Goal: Task Accomplishment & Management: Complete application form

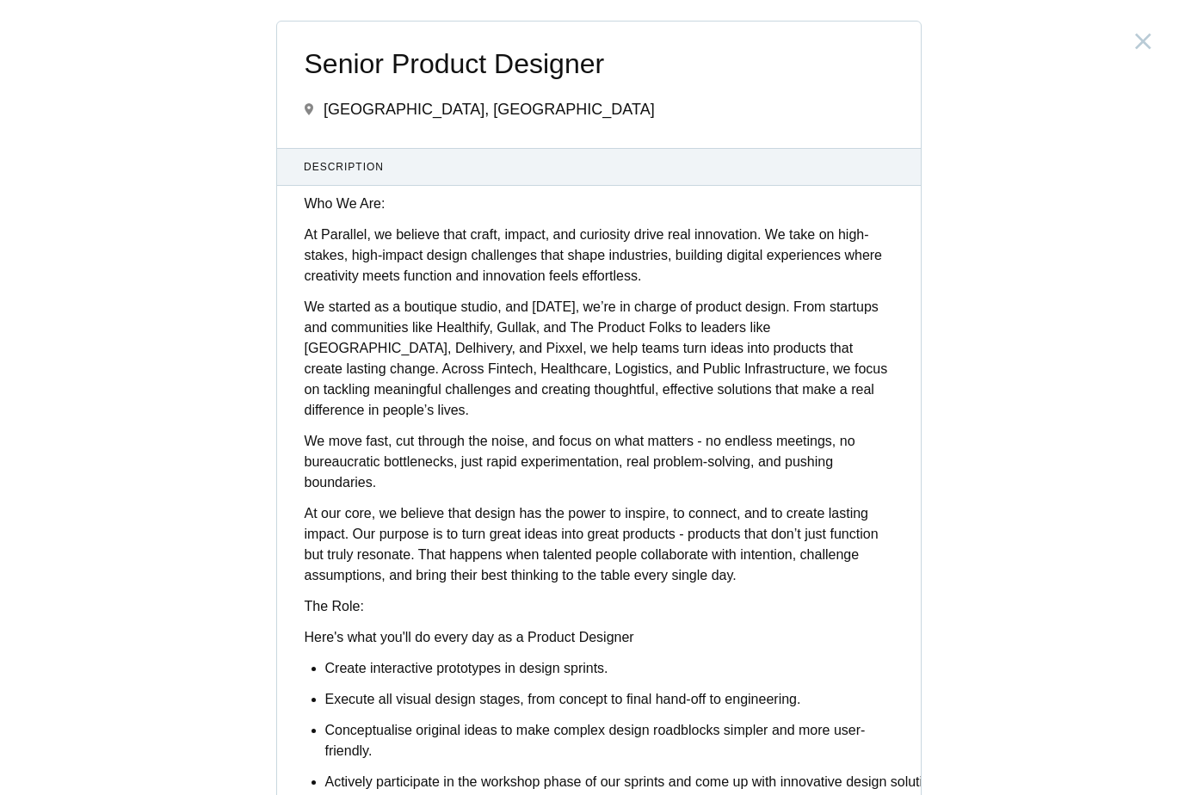
click at [618, 369] on p "We started as a boutique studio, and [DATE], we’re in charge of product design.…" at bounding box center [599, 359] width 589 height 124
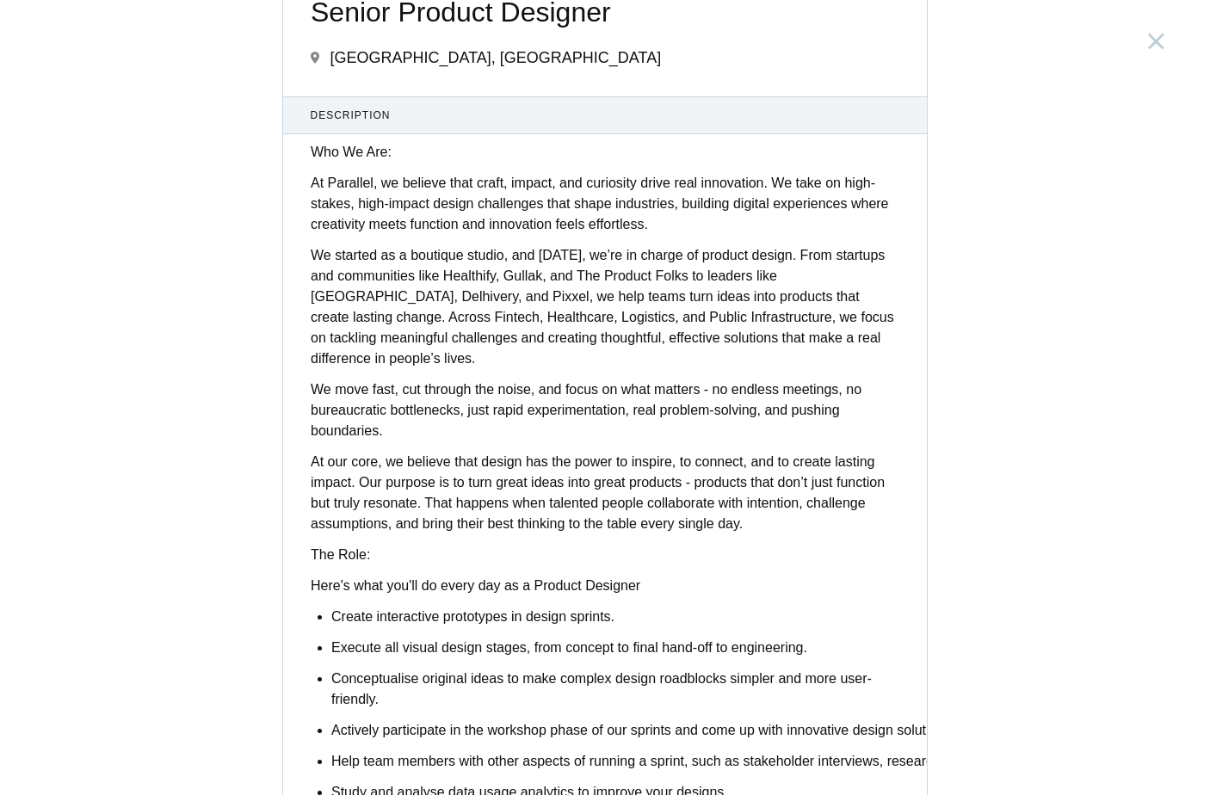
scroll to position [268, 0]
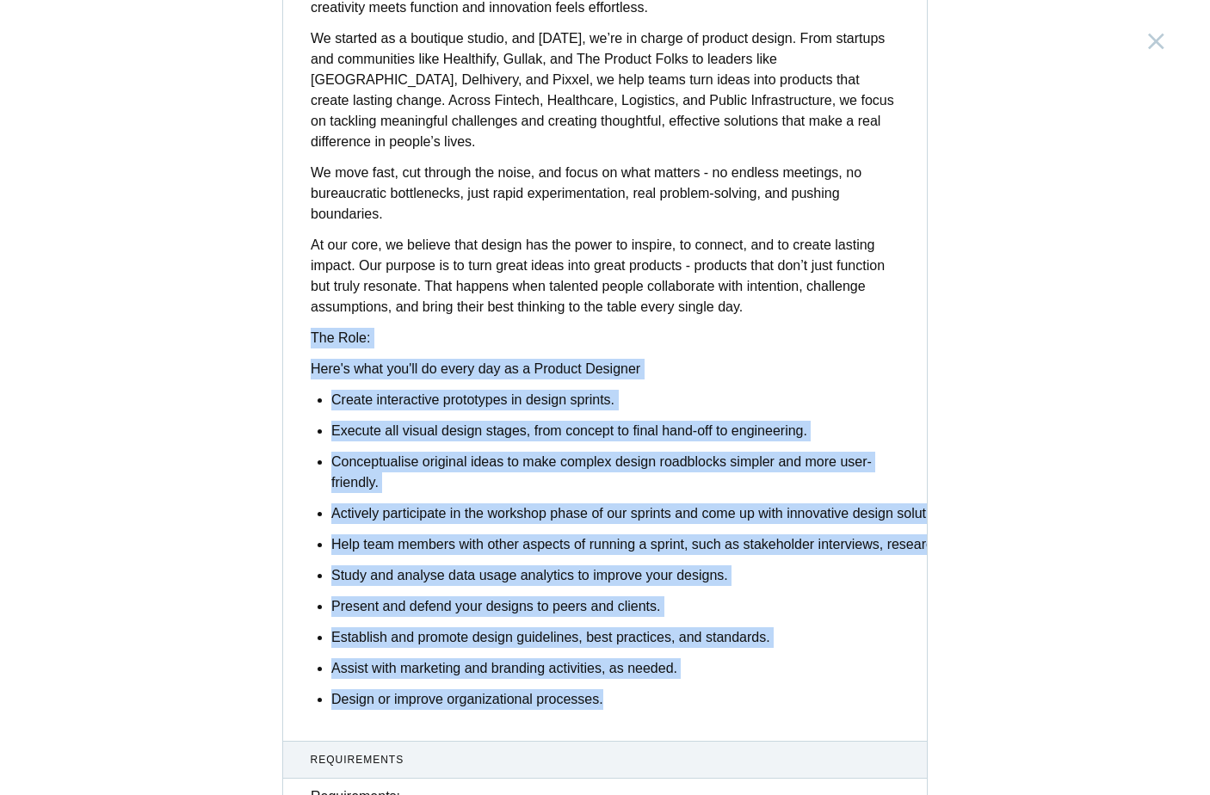
drag, startPoint x: 303, startPoint y: 318, endPoint x: 623, endPoint y: 675, distance: 478.9
click at [623, 675] on div "Who We Are: At Parallel, we believe that craft, impact, and curiosity drive rea…" at bounding box center [605, 322] width 644 height 795
copy div "The Role: Here's what you'll do every day as a Product Designer Create interact…"
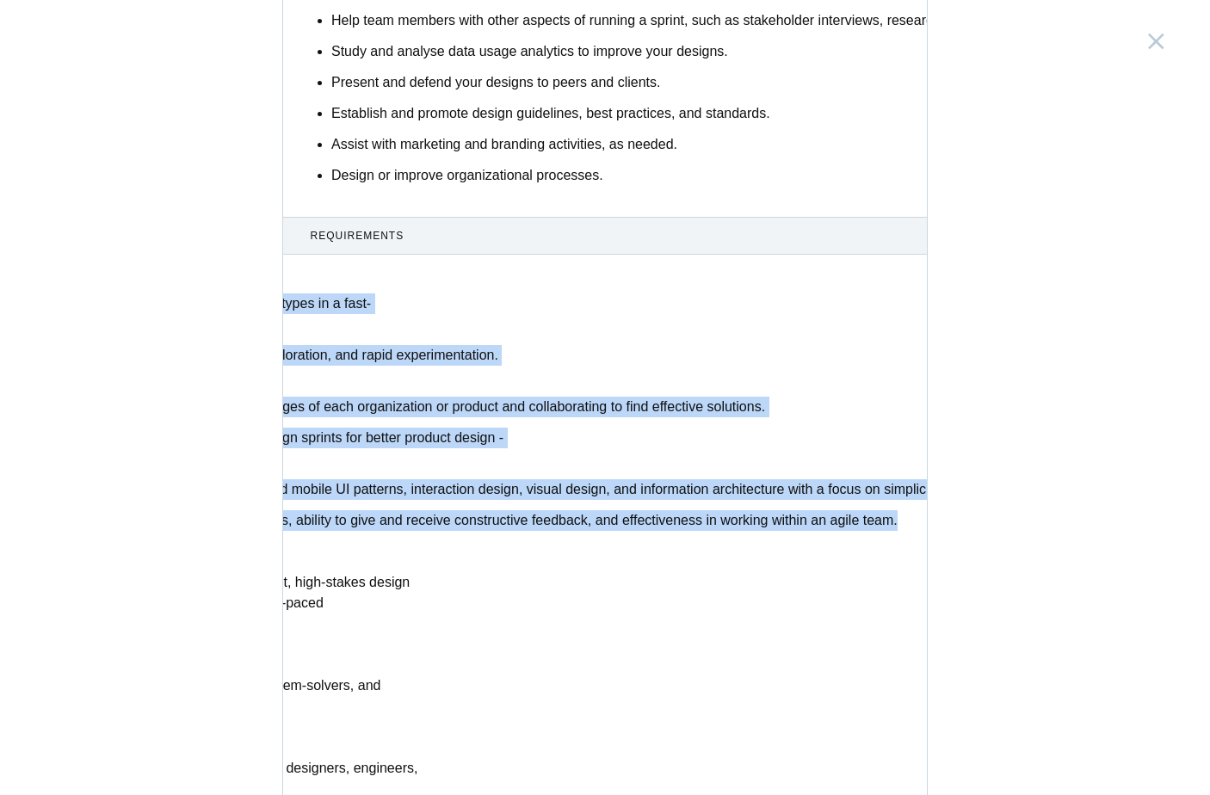
scroll to position [0, 508]
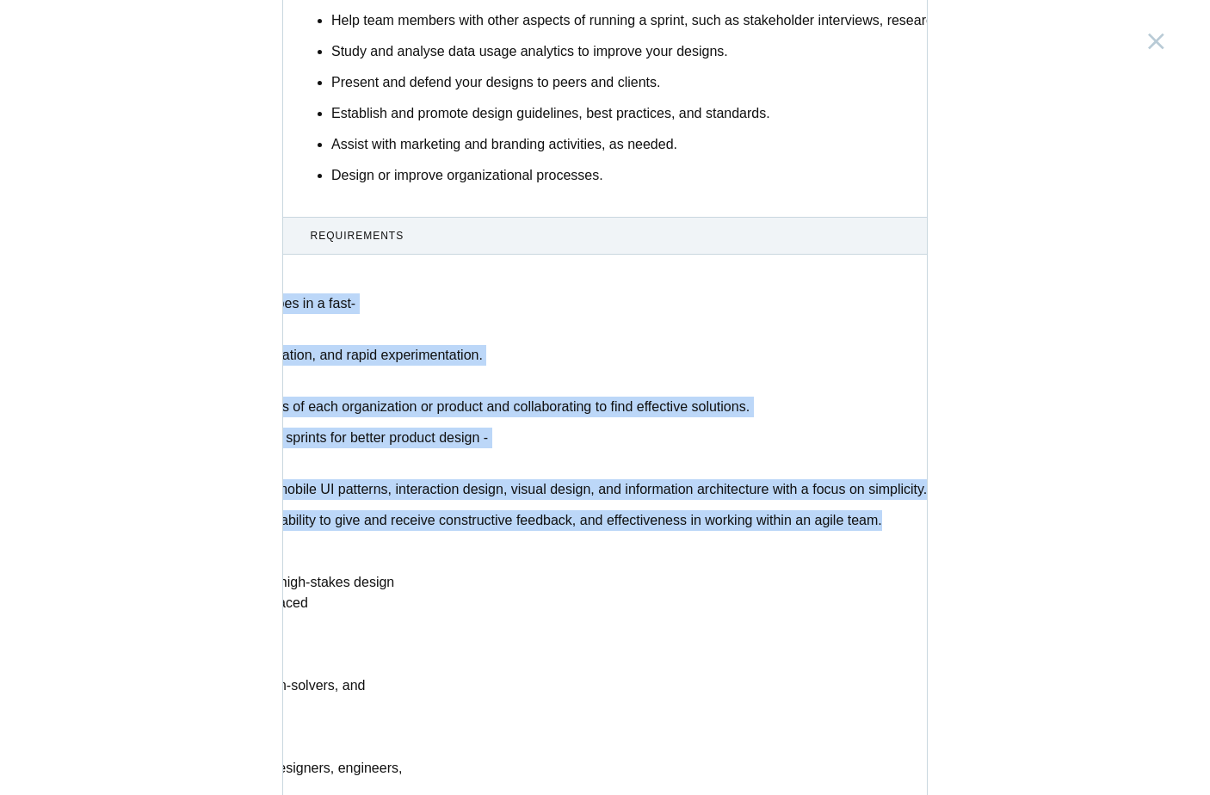
drag, startPoint x: 305, startPoint y: 268, endPoint x: 946, endPoint y: 517, distance: 686.7
click at [946, 517] on div "Senior Product Designer [GEOGRAPHIC_DATA], [GEOGRAPHIC_DATA] Description Who We…" at bounding box center [605, 397] width 1210 height 795
copy div "Loremipsumdo: Sitametcons Adipis: Elitsed do eiusmo tempor, incididuntutl etdol…"
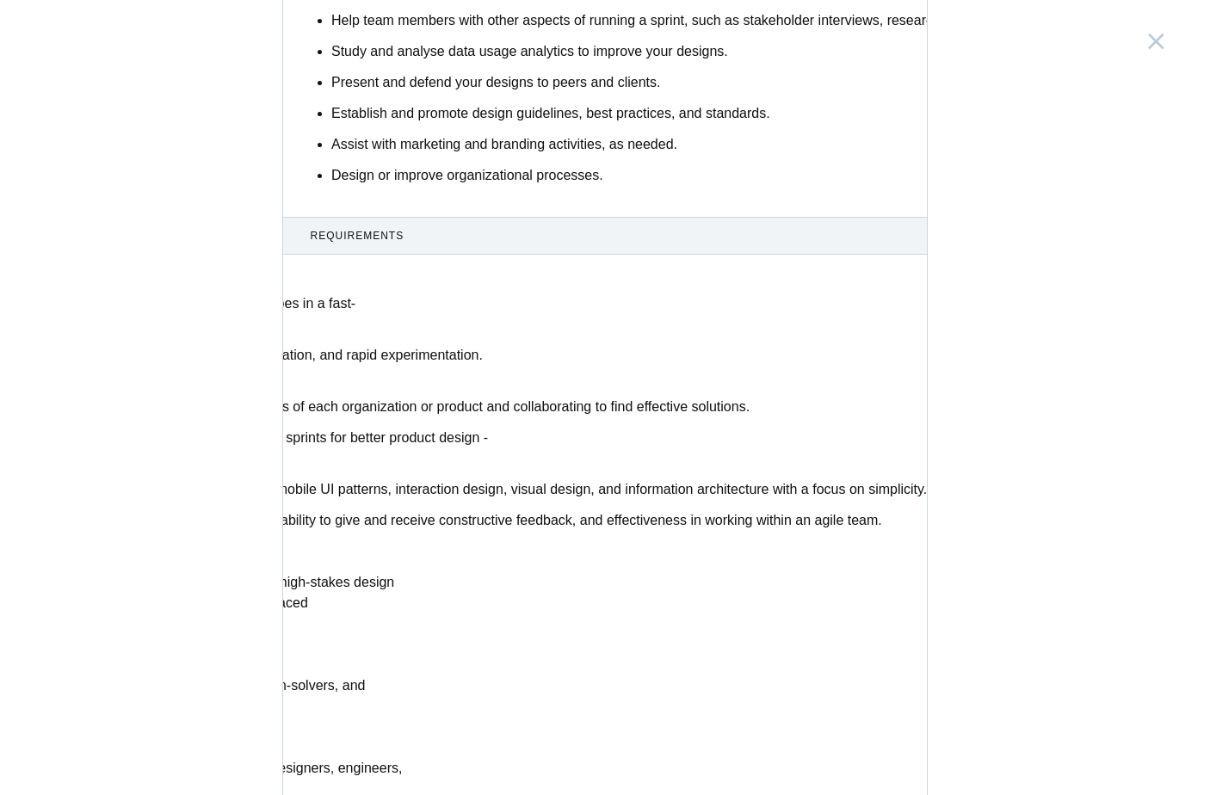
click at [1068, 524] on div "Senior Product Designer [GEOGRAPHIC_DATA], [GEOGRAPHIC_DATA] Description Who We…" at bounding box center [605, 397] width 1210 height 795
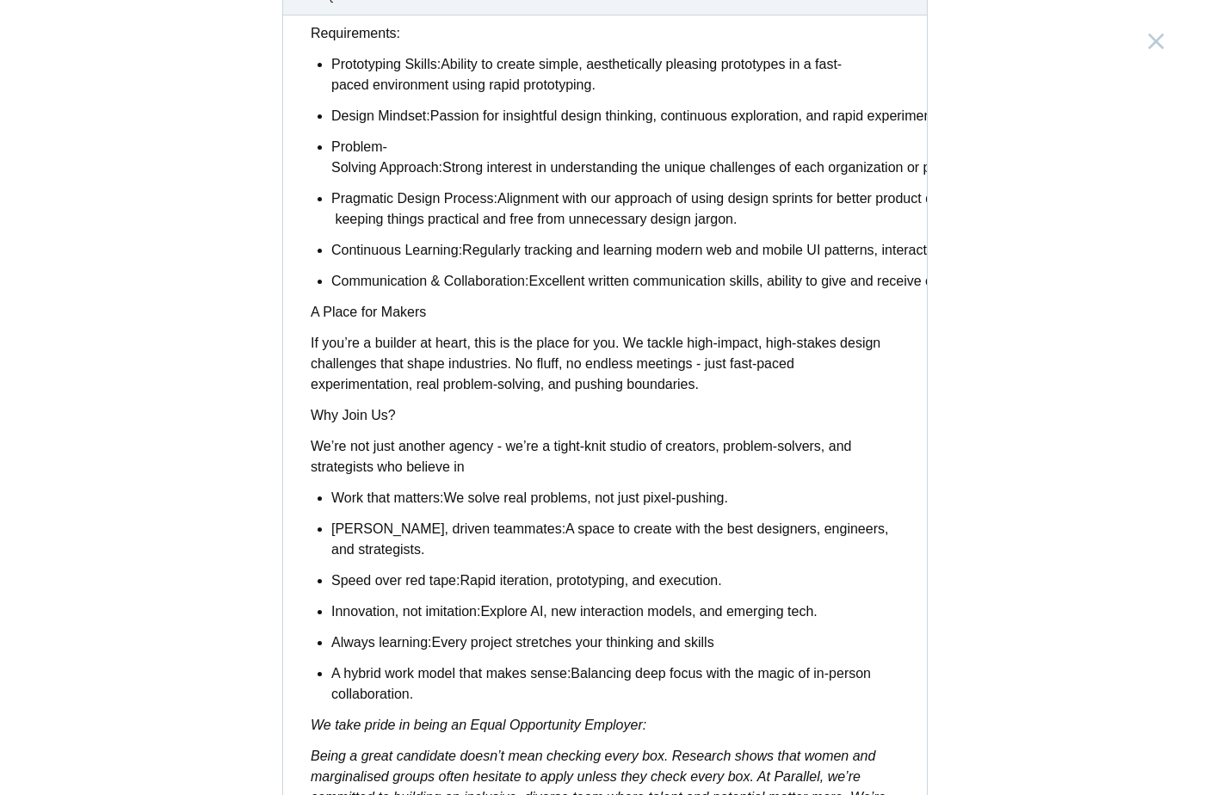
scroll to position [1277, 0]
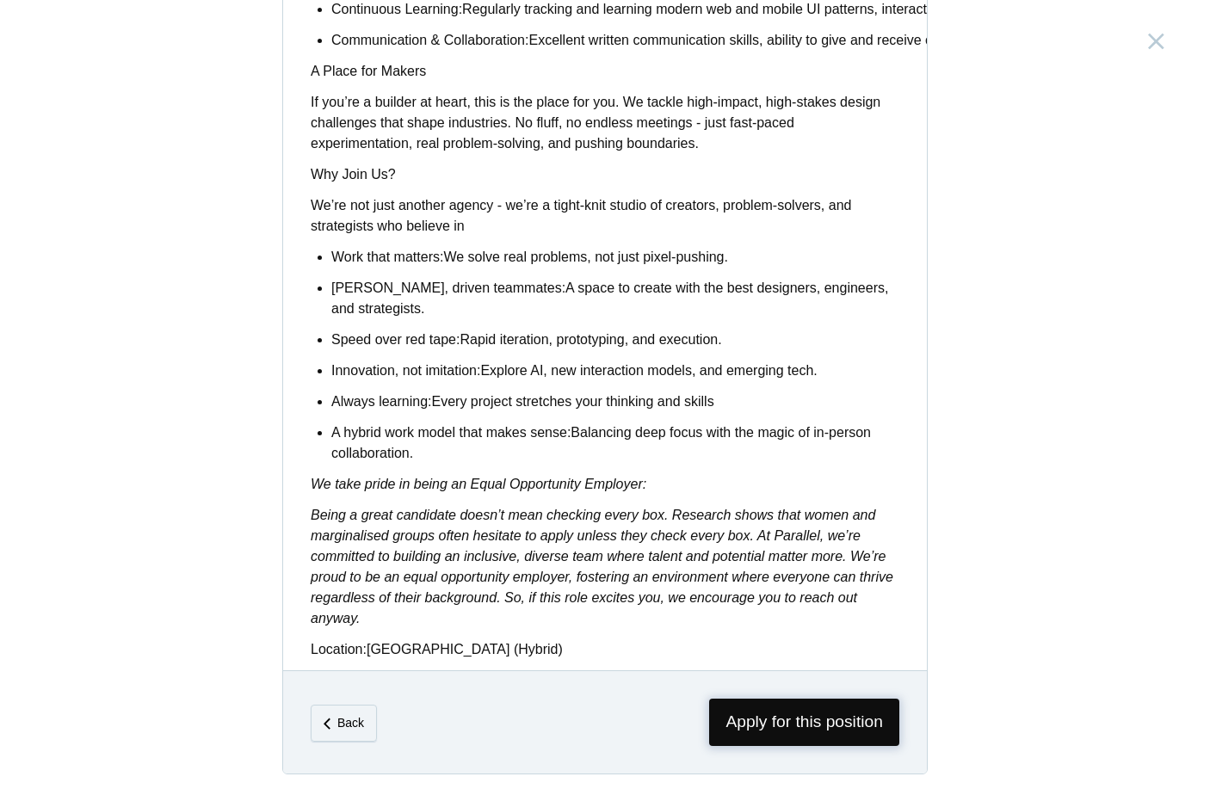
click at [831, 735] on span "Apply for this position" at bounding box center [804, 722] width 190 height 47
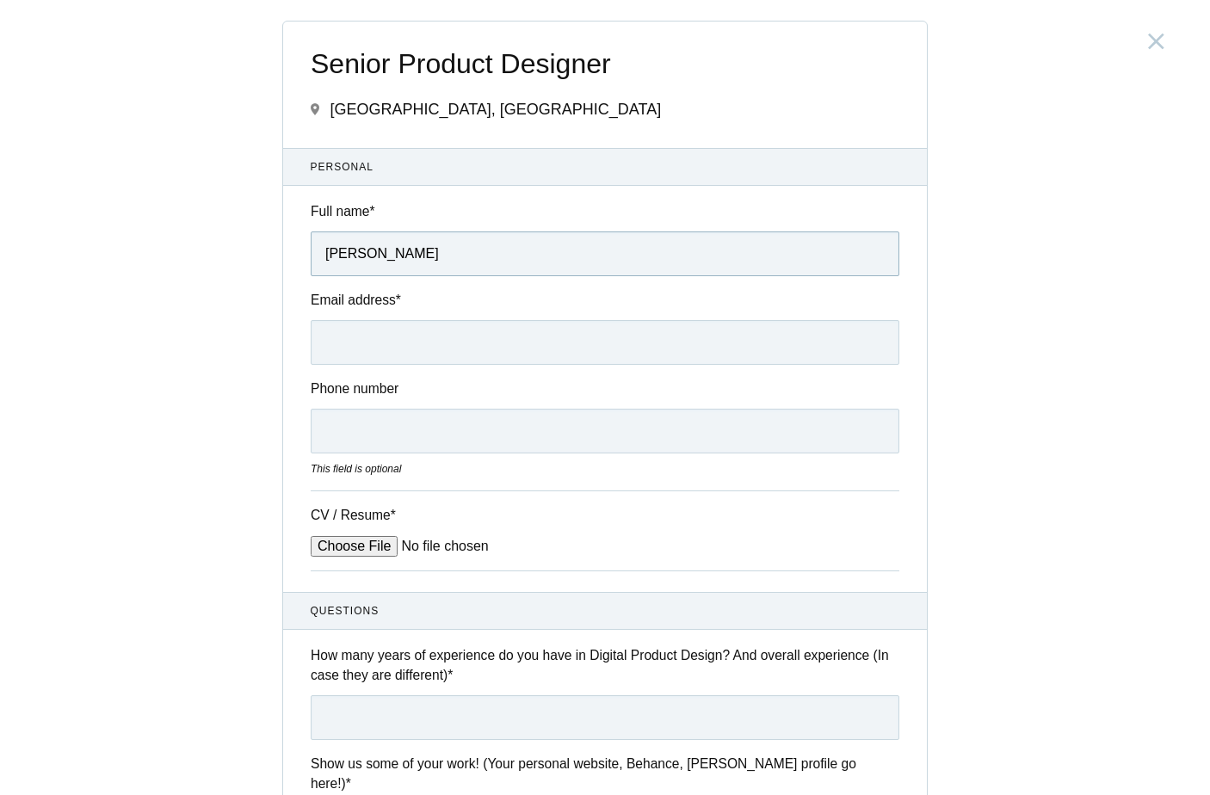
type input "[PERSON_NAME]"
type input "[EMAIL_ADDRESS][DOMAIN_NAME]"
type input "9538721395"
click at [352, 533] on div "CV / Resume *" at bounding box center [605, 530] width 589 height 80
click at [354, 545] on input "CV / Resume *" at bounding box center [441, 546] width 261 height 21
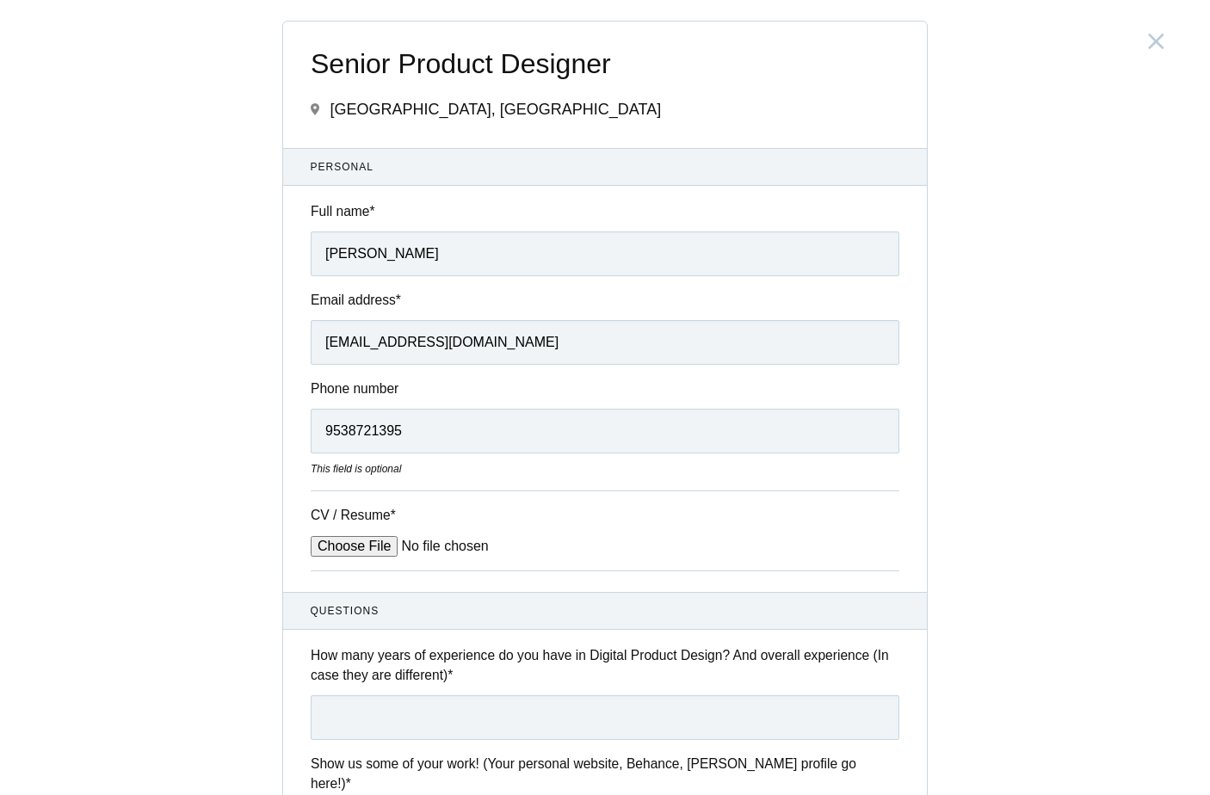
type input "C:\fakepath\[PERSON_NAME] Resume.pdf"
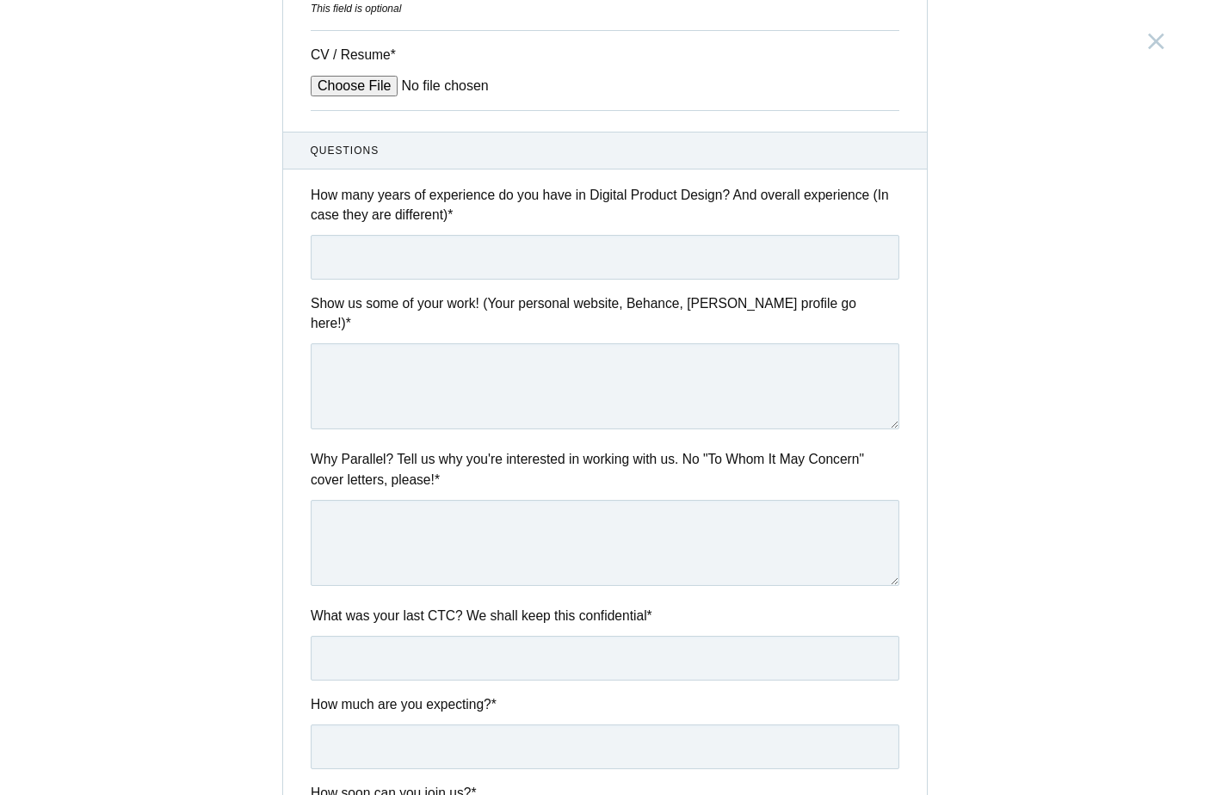
scroll to position [302, 0]
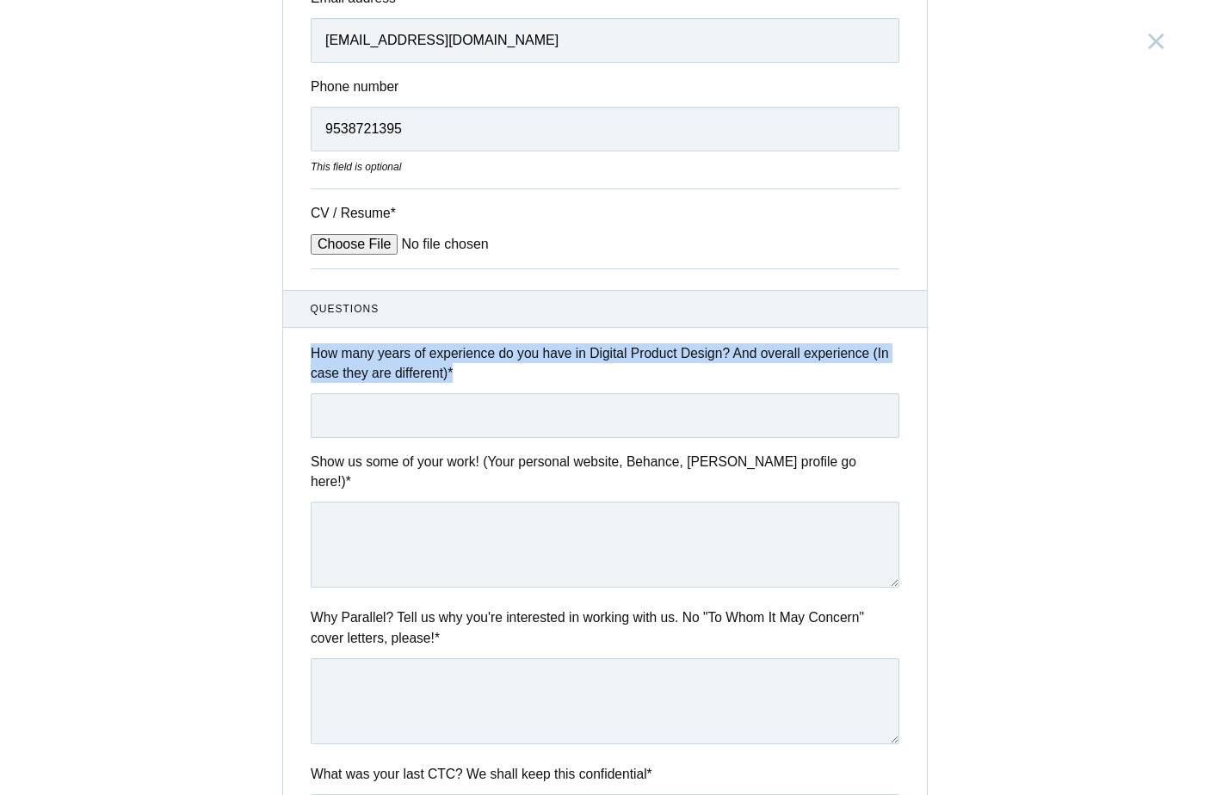
drag, startPoint x: 300, startPoint y: 343, endPoint x: 490, endPoint y: 378, distance: 192.4
click at [490, 378] on div "How many years of experience do you have in Digital Product Design? And overall…" at bounding box center [605, 390] width 644 height 95
copy label "How many years of experience do you have in Digital Product Design? And overall…"
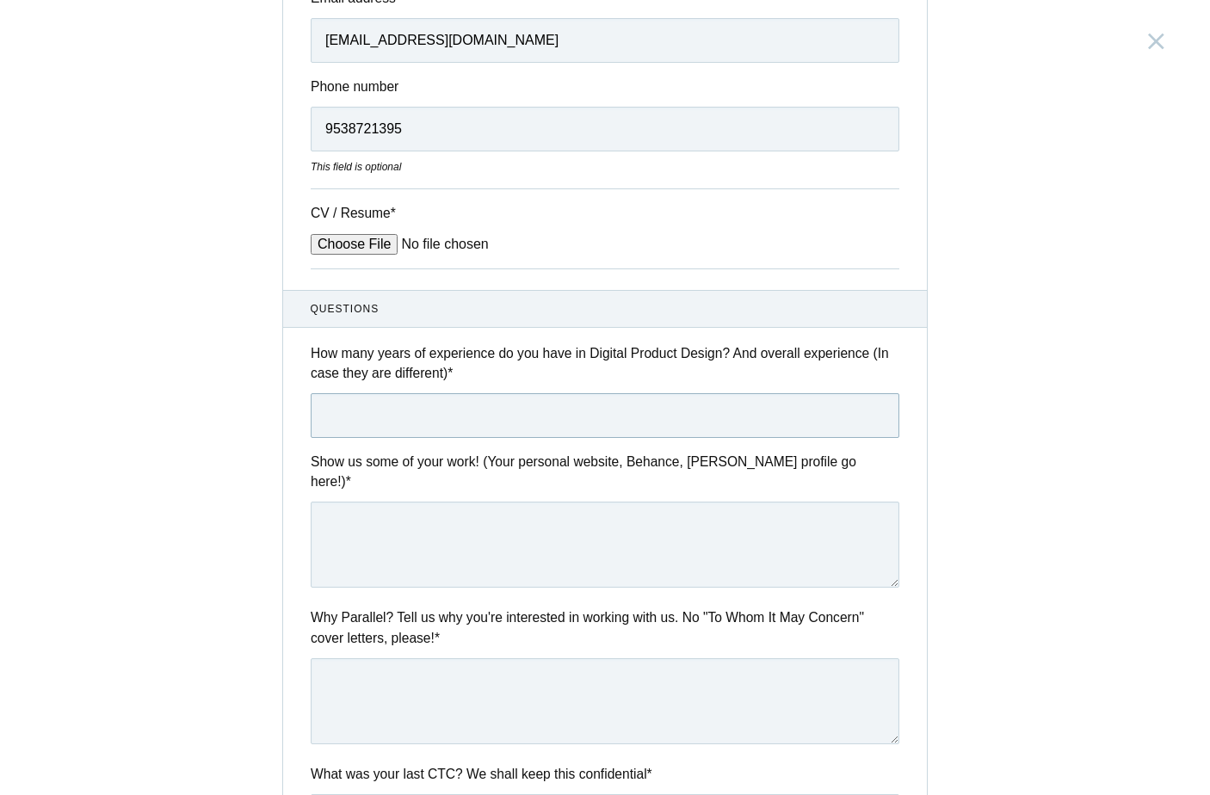
click at [393, 422] on input "text" at bounding box center [605, 415] width 589 height 45
paste input "I have a total of 5.5 years of experience—including 1 year in graphic design an…"
click at [404, 412] on input "I have a total of 5.5 years of experience—including 1 year in graphic design an…" at bounding box center [605, 415] width 589 height 45
click at [687, 416] on input "I have a total of 5.5 years of experience, including 1 year in graphic design a…" at bounding box center [605, 415] width 589 height 45
type input "I have a total of 5.5 years of experience, including 1 year in graphic design a…"
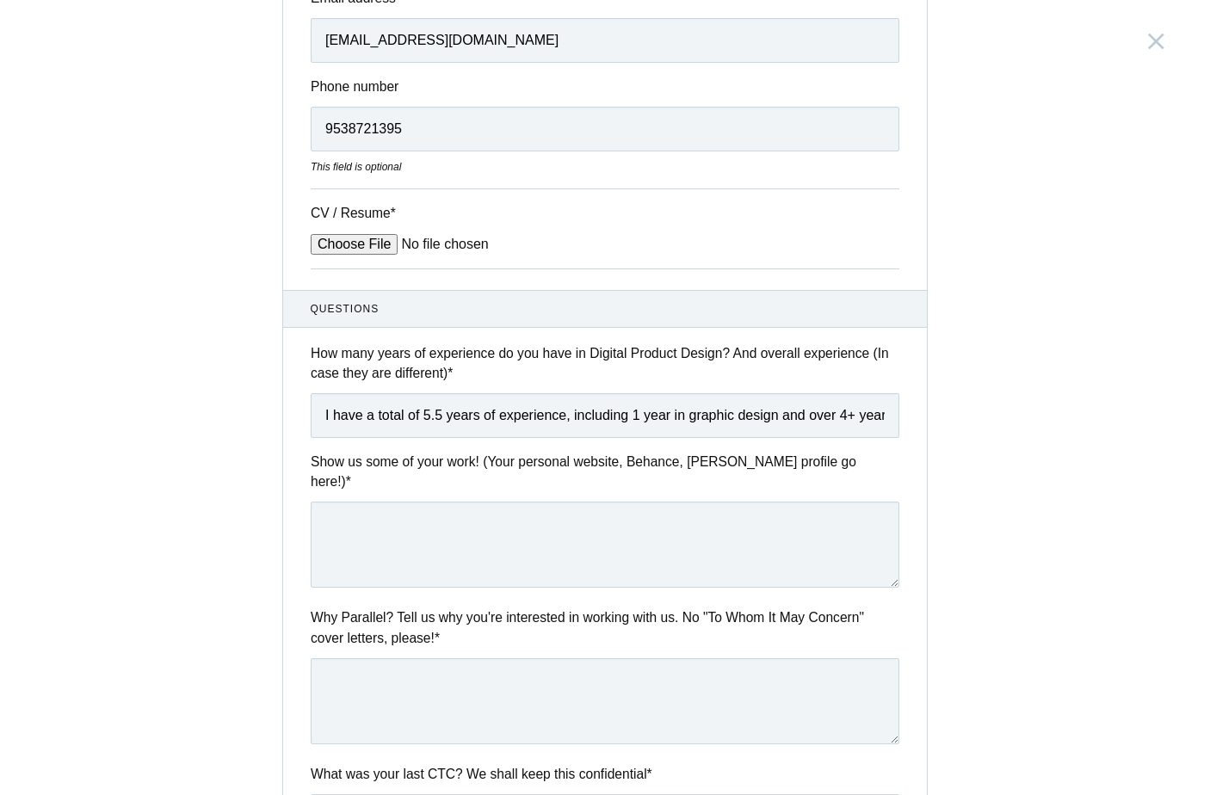
click at [213, 467] on div "Senior Product Designer [GEOGRAPHIC_DATA], [GEOGRAPHIC_DATA] Submitting form fa…" at bounding box center [605, 397] width 1210 height 795
click at [519, 529] on textarea at bounding box center [605, 545] width 589 height 86
paste textarea "[URL][DOMAIN_NAME]"
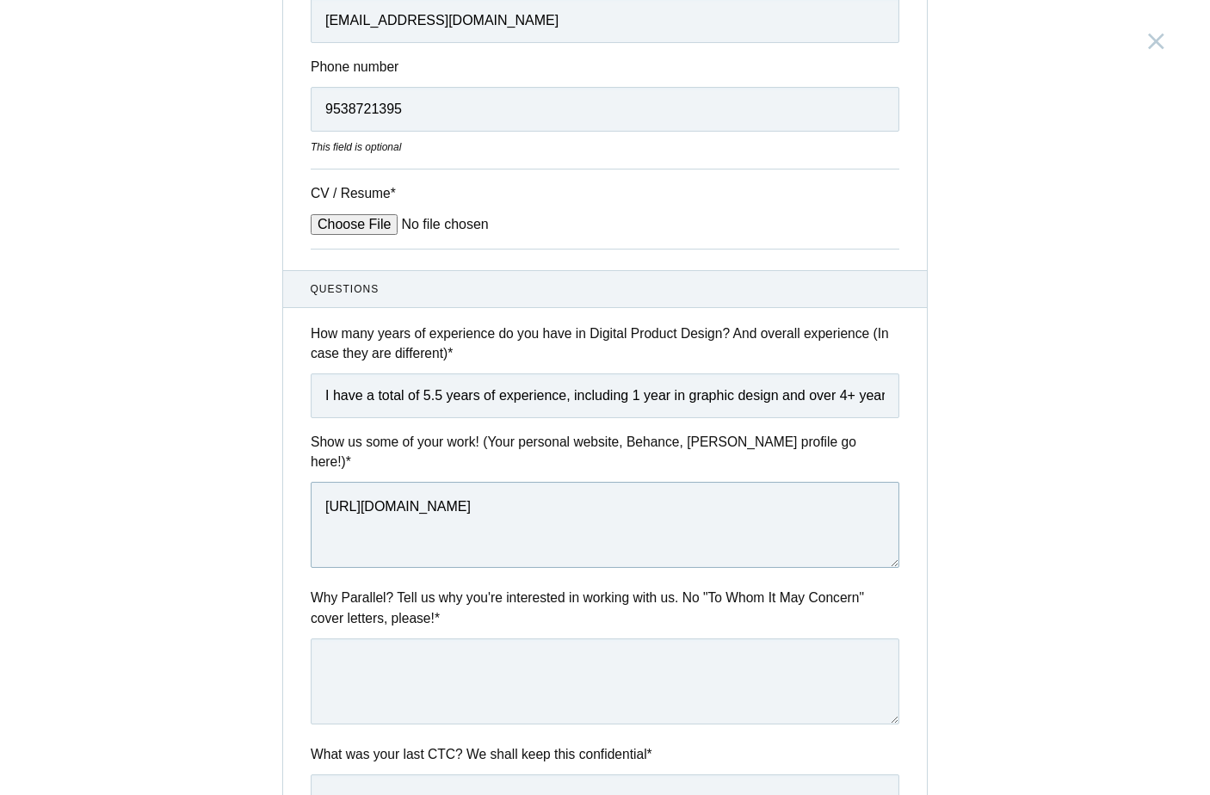
scroll to position [428, 0]
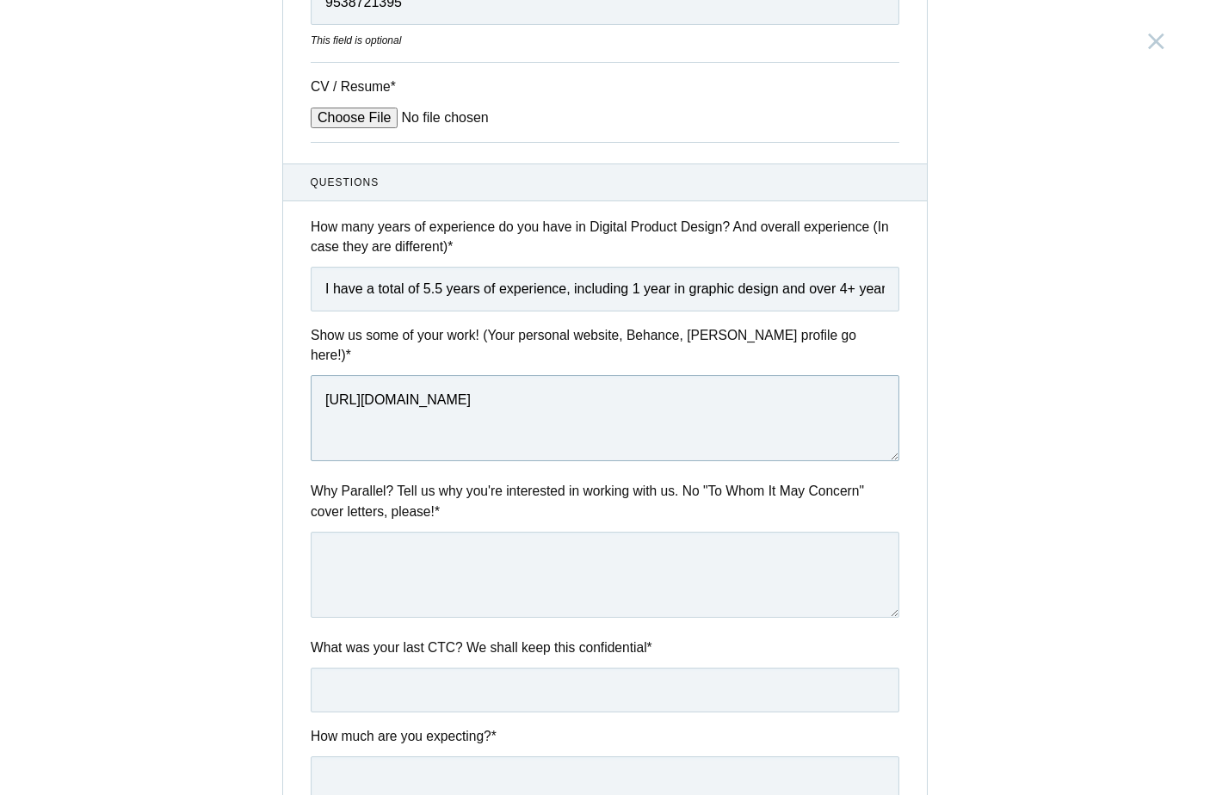
type textarea "[URL][DOMAIN_NAME]"
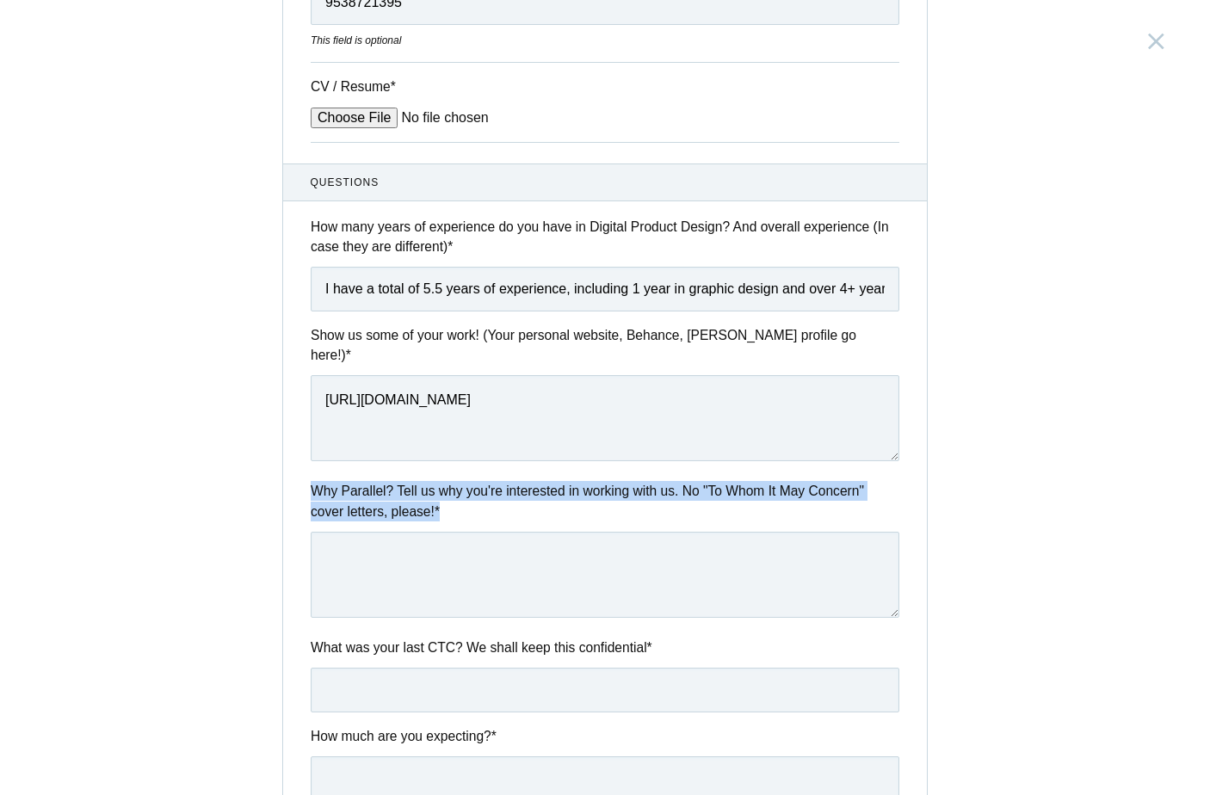
drag, startPoint x: 302, startPoint y: 463, endPoint x: 461, endPoint y: 484, distance: 160.6
click at [461, 484] on div "Why Parallel? Tell us why you're interested in working with us. No "To Whom It …" at bounding box center [605, 552] width 644 height 142
copy label "Why Parallel? Tell us why you're interested in working with us. No "To Whom It …"
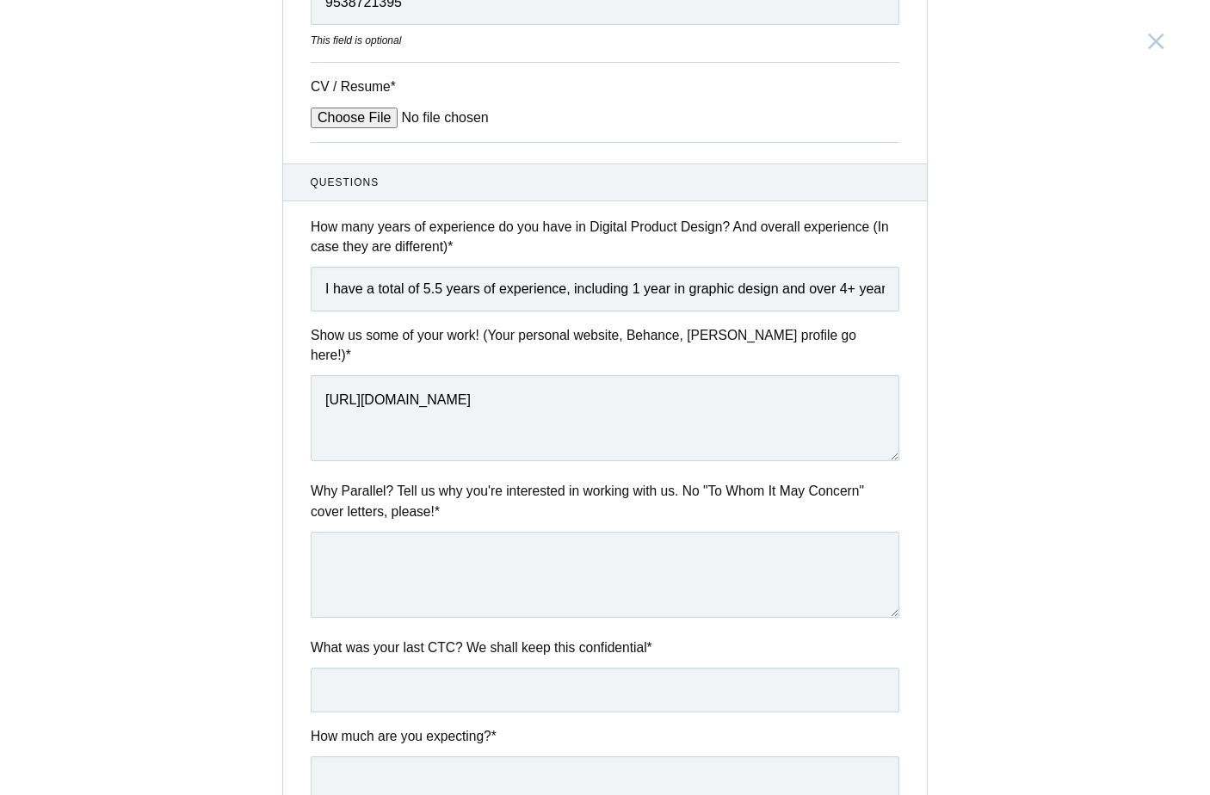
click at [370, 481] on label "Why Parallel? Tell us why you're interested in working with us. No "To Whom It …" at bounding box center [605, 501] width 589 height 40
click at [398, 550] on textarea at bounding box center [605, 575] width 589 height 86
paste textarea "I’m interested in Parallel because of the kind of work you do—tackling diverse …"
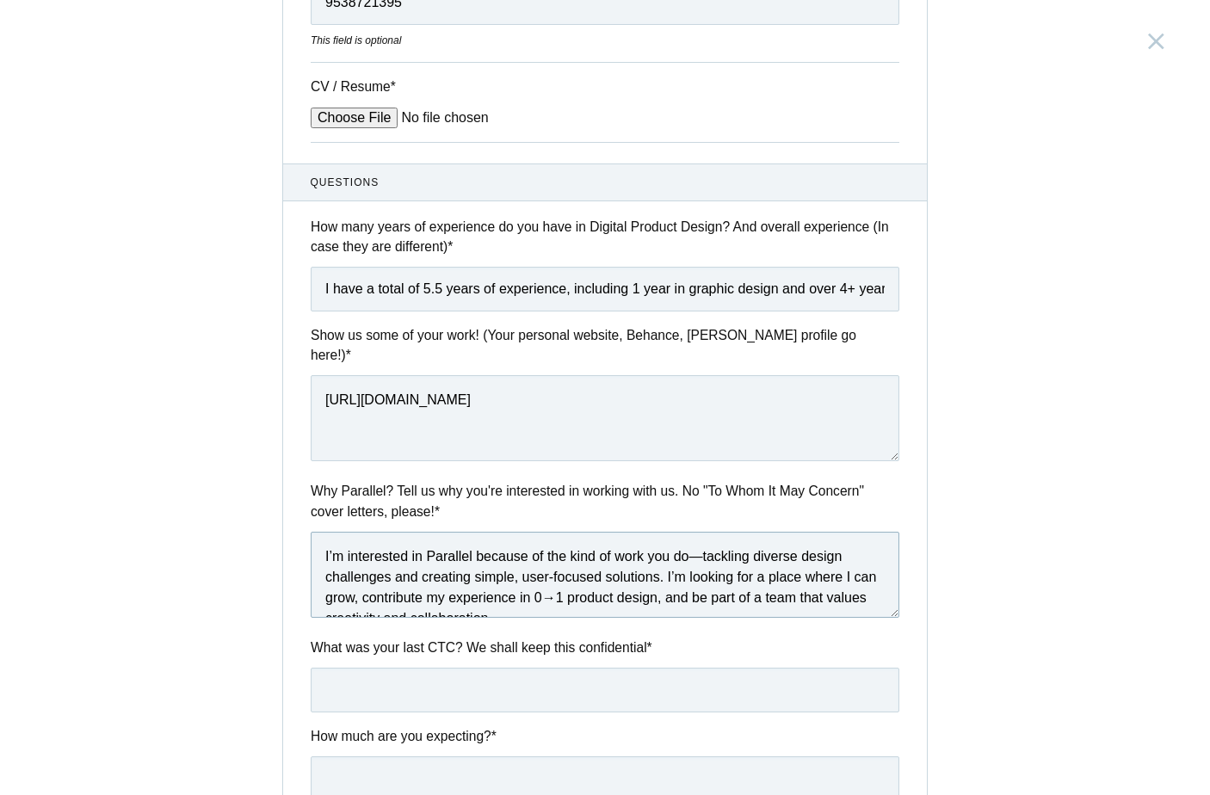
scroll to position [9, 0]
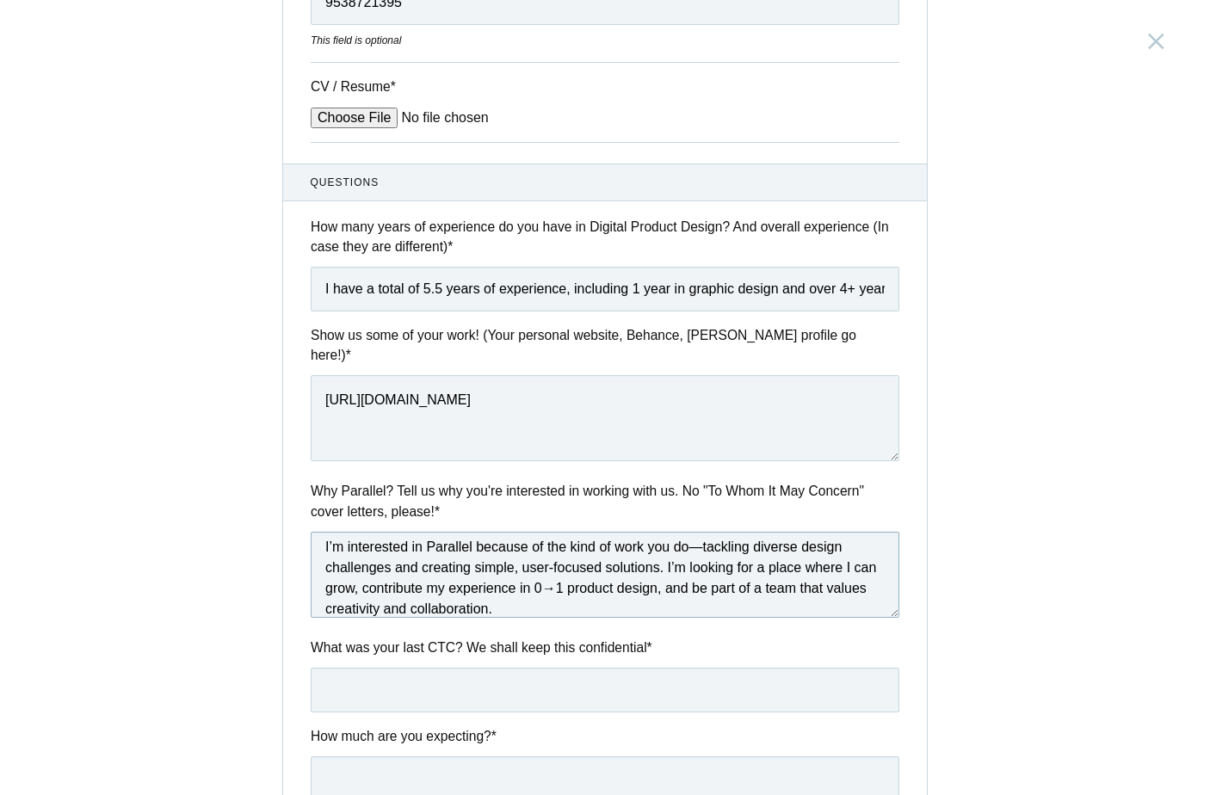
click at [697, 532] on textarea "I’m interested in Parallel because of the kind of work you do—tackling diverse …" at bounding box center [605, 575] width 589 height 86
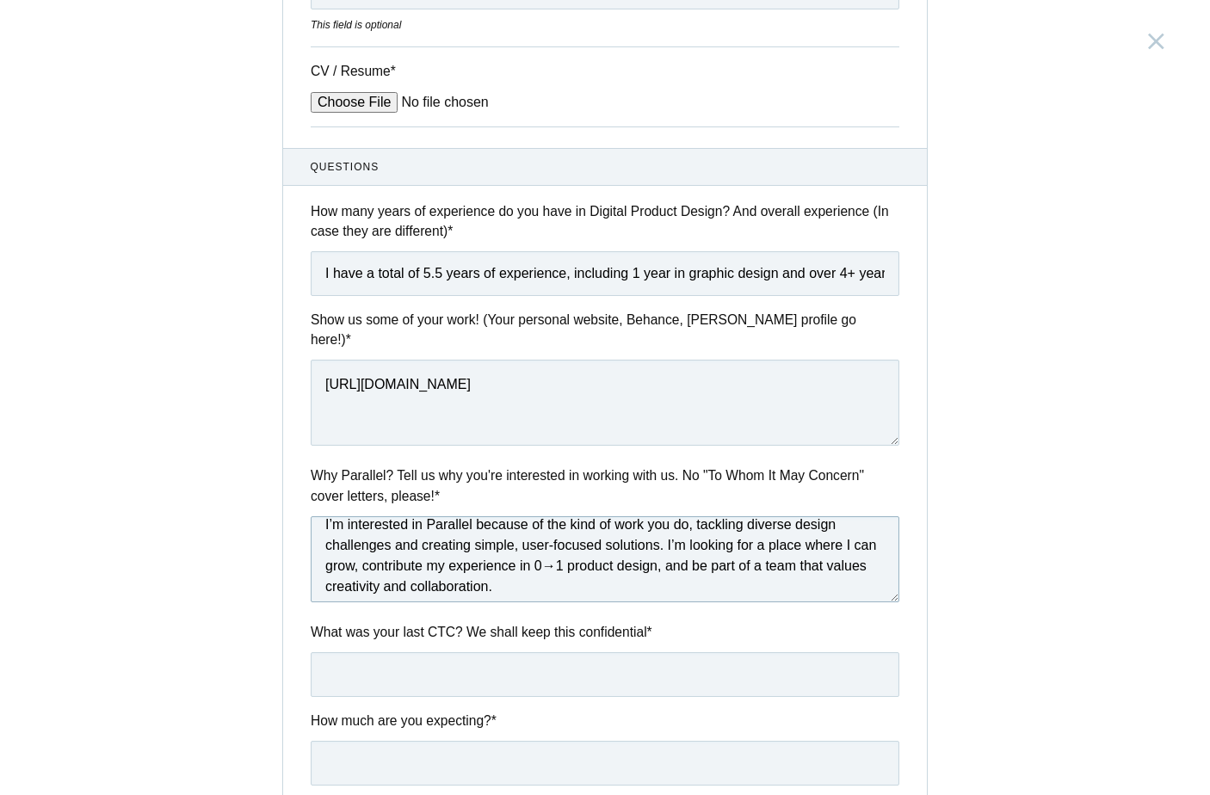
scroll to position [562, 0]
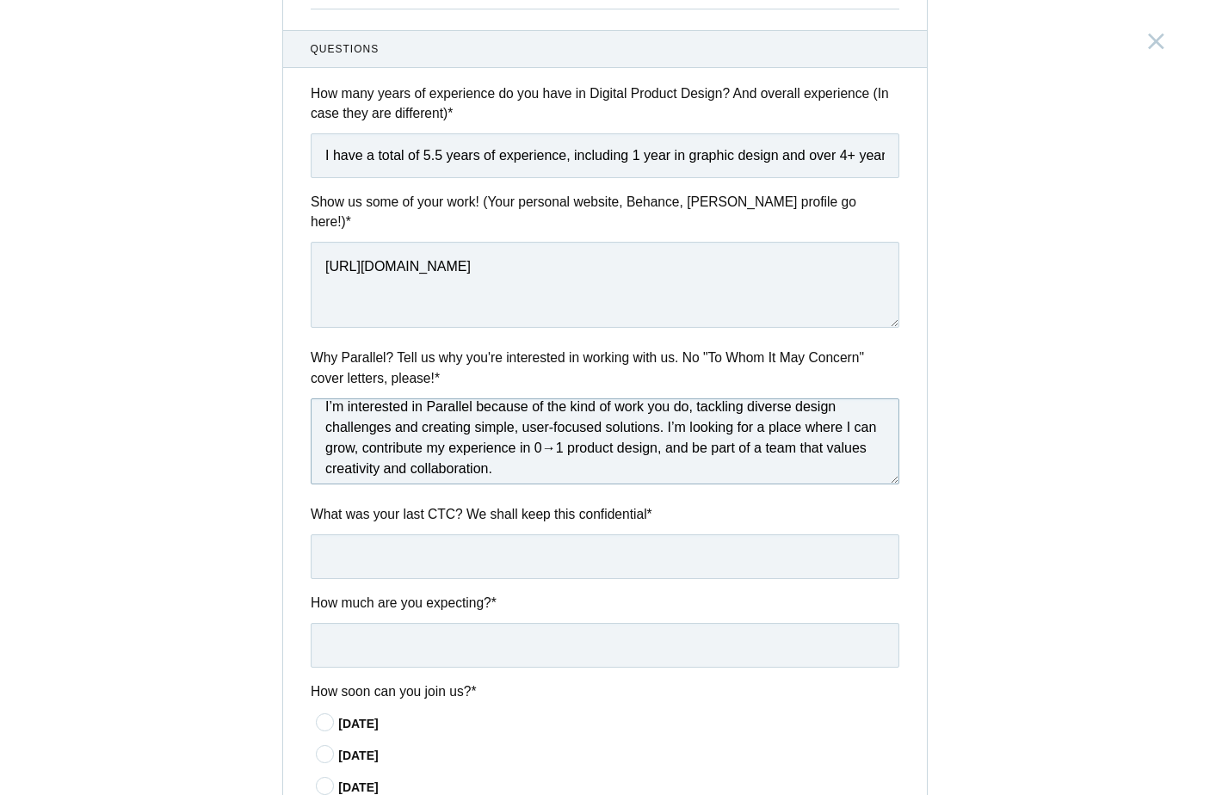
type textarea "I’m interested in Parallel because of the kind of work you do, tackling diverse…"
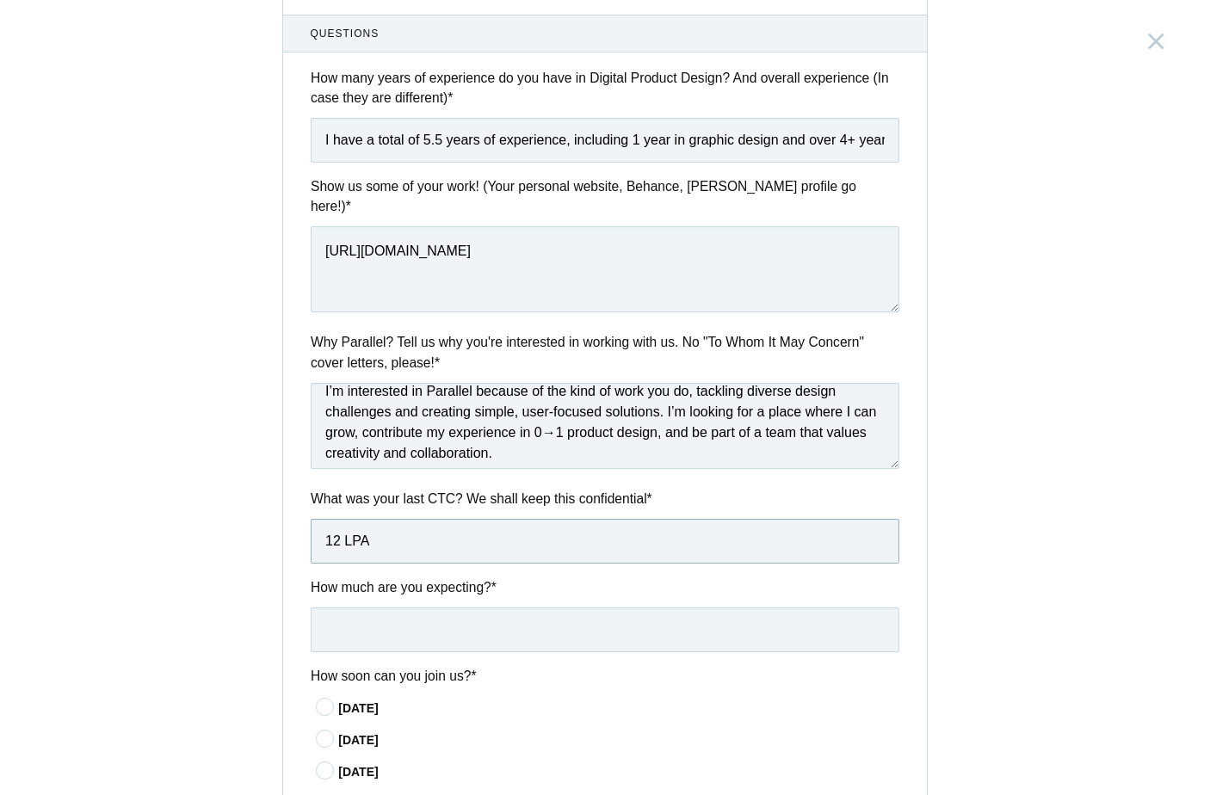
scroll to position [607, 0]
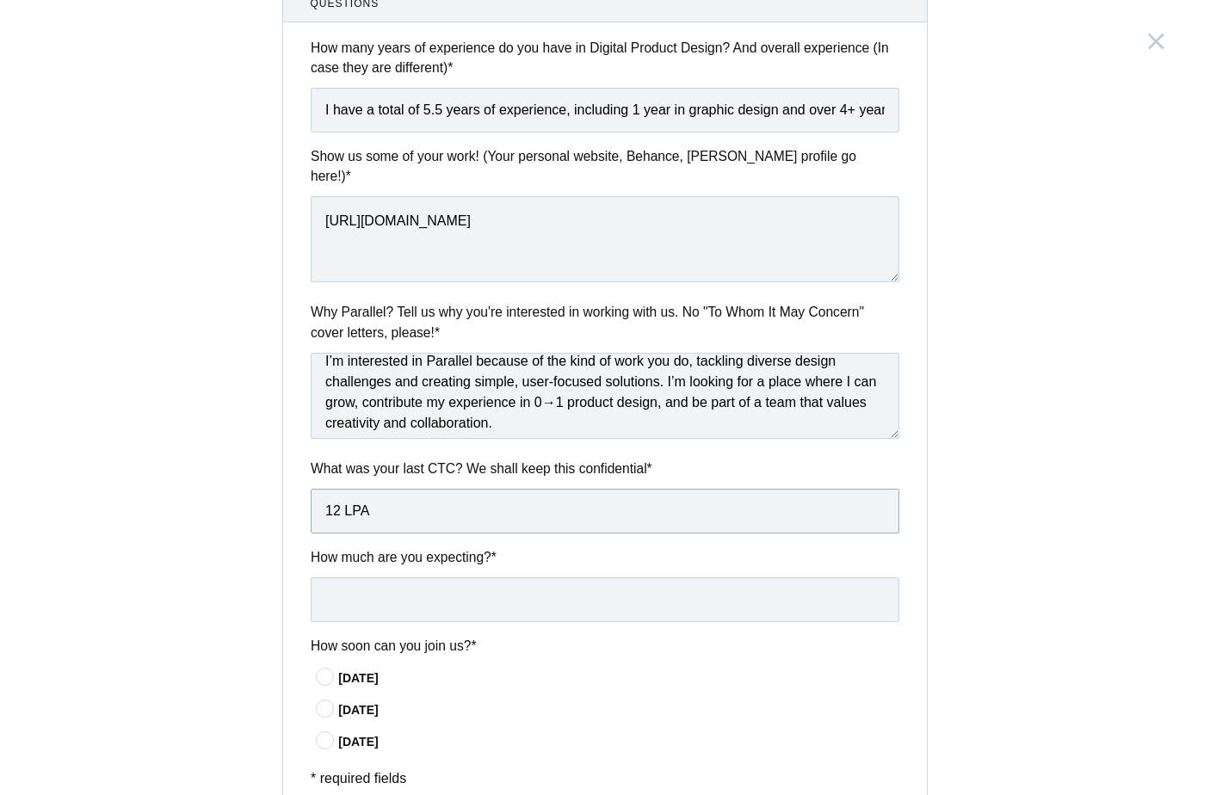
type input "12 LPA"
click at [370, 577] on input "text" at bounding box center [605, 599] width 589 height 45
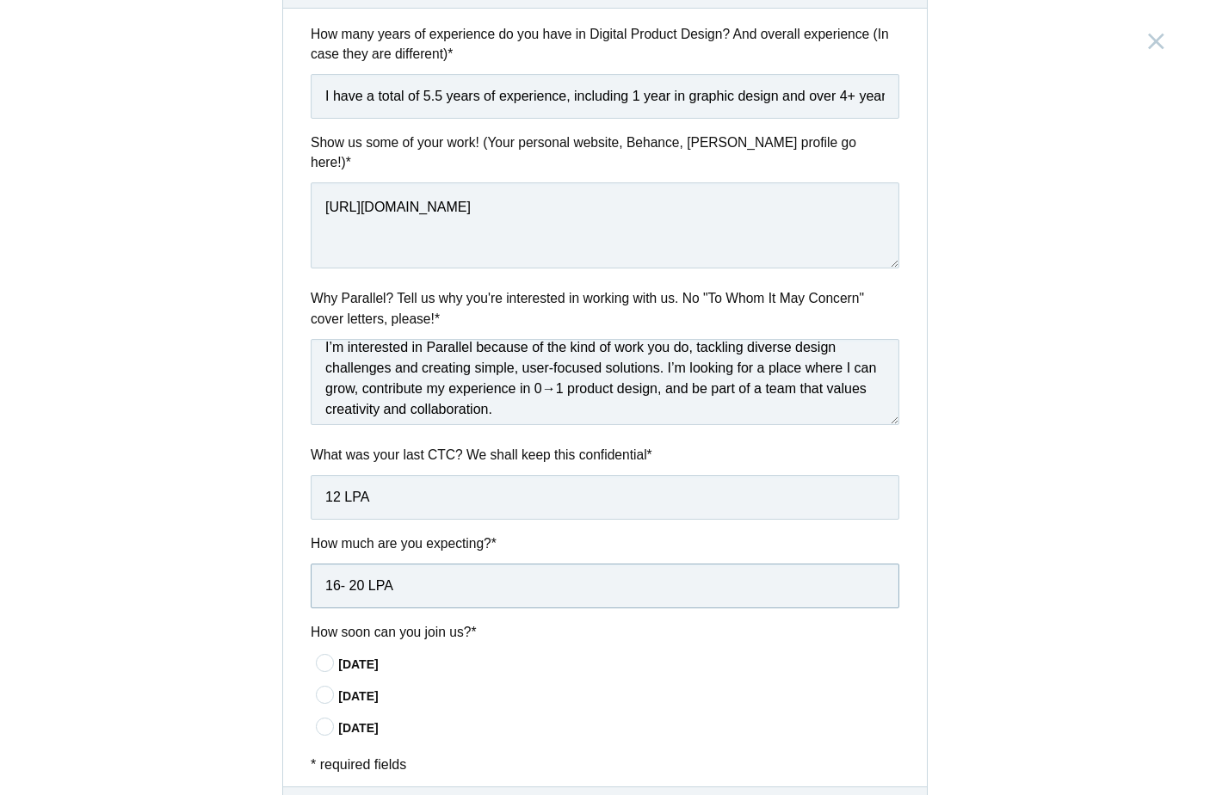
scroll to position [649, 0]
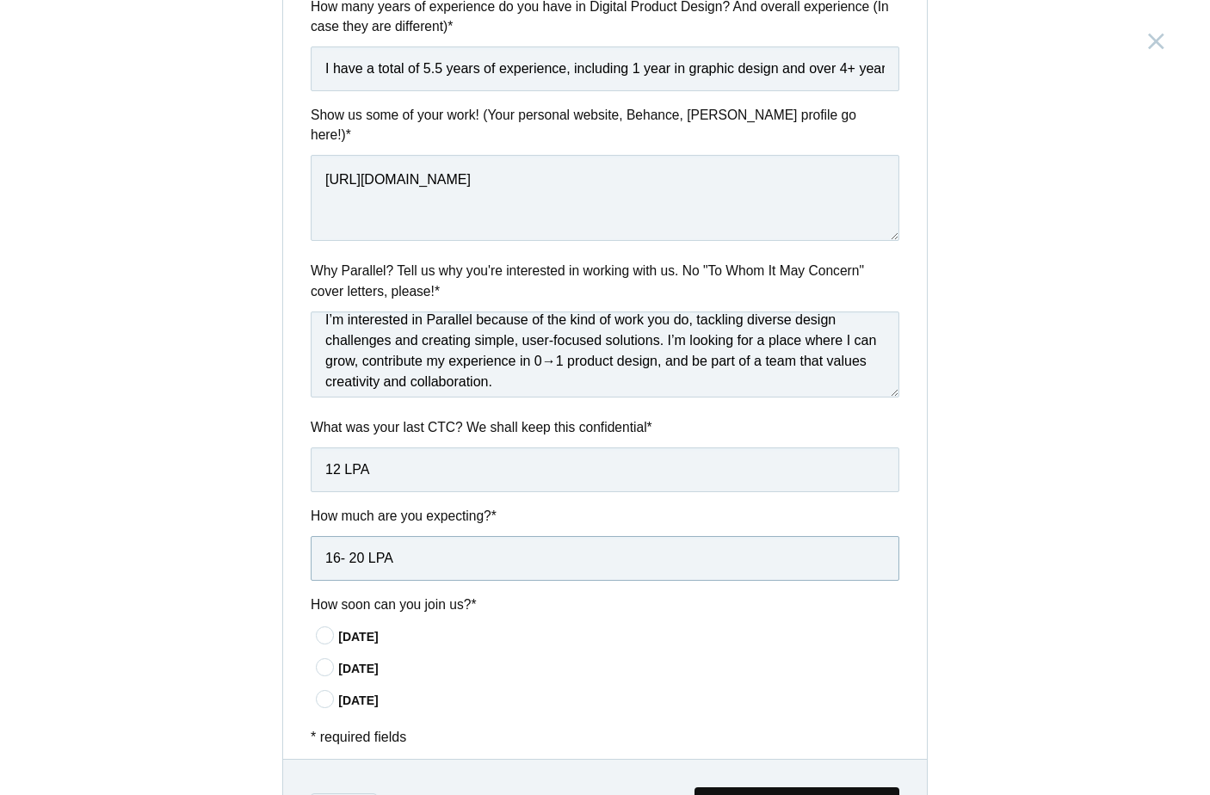
type input "16- 20 LPA"
click at [347, 628] on div "[DATE]" at bounding box center [618, 637] width 561 height 18
click at [0, 0] on input"] "[DATE]" at bounding box center [0, 0] width 0 height 0
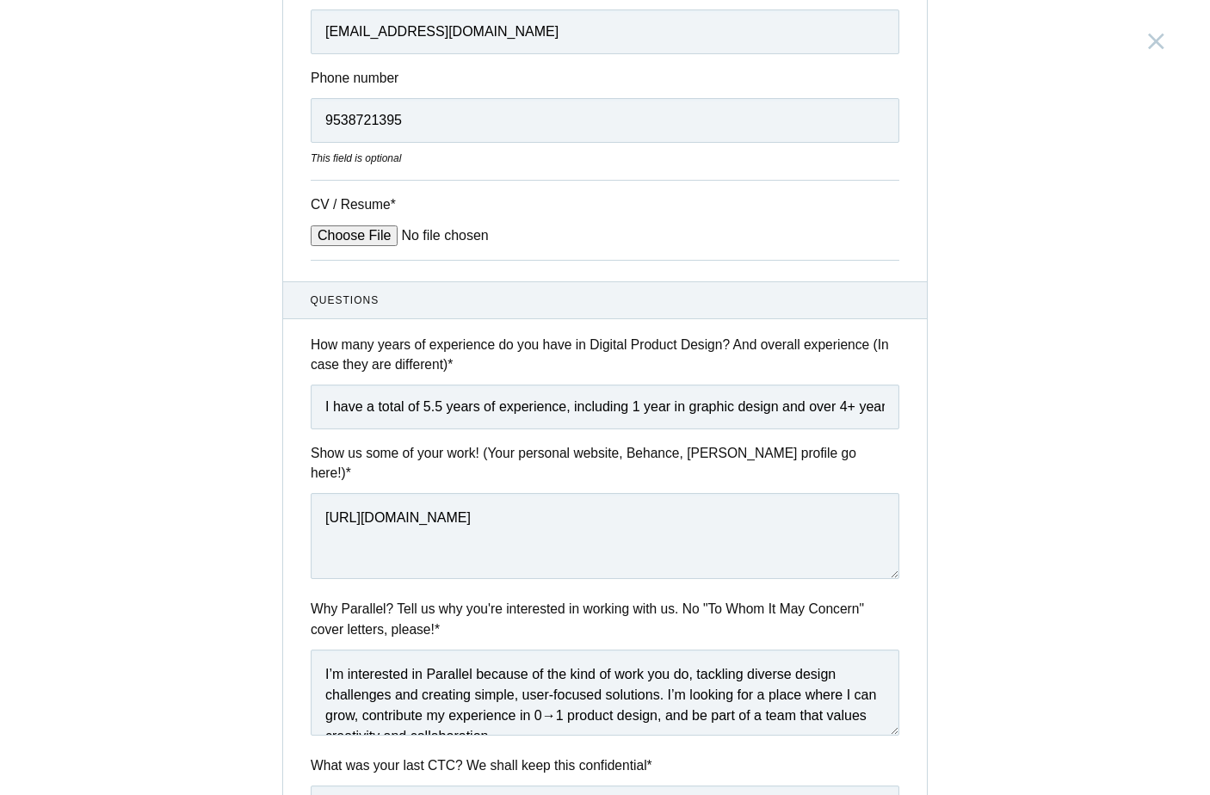
scroll to position [714, 0]
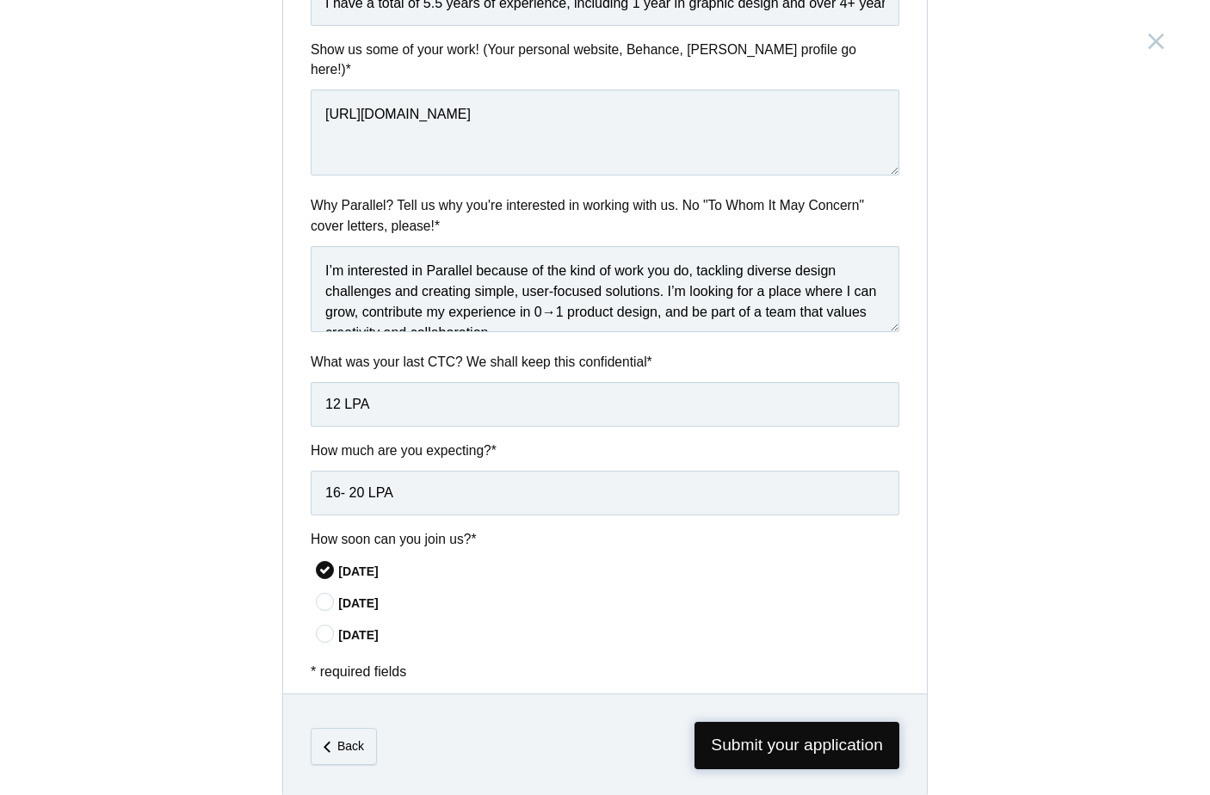
click at [789, 724] on span "Submit your application" at bounding box center [796, 745] width 205 height 47
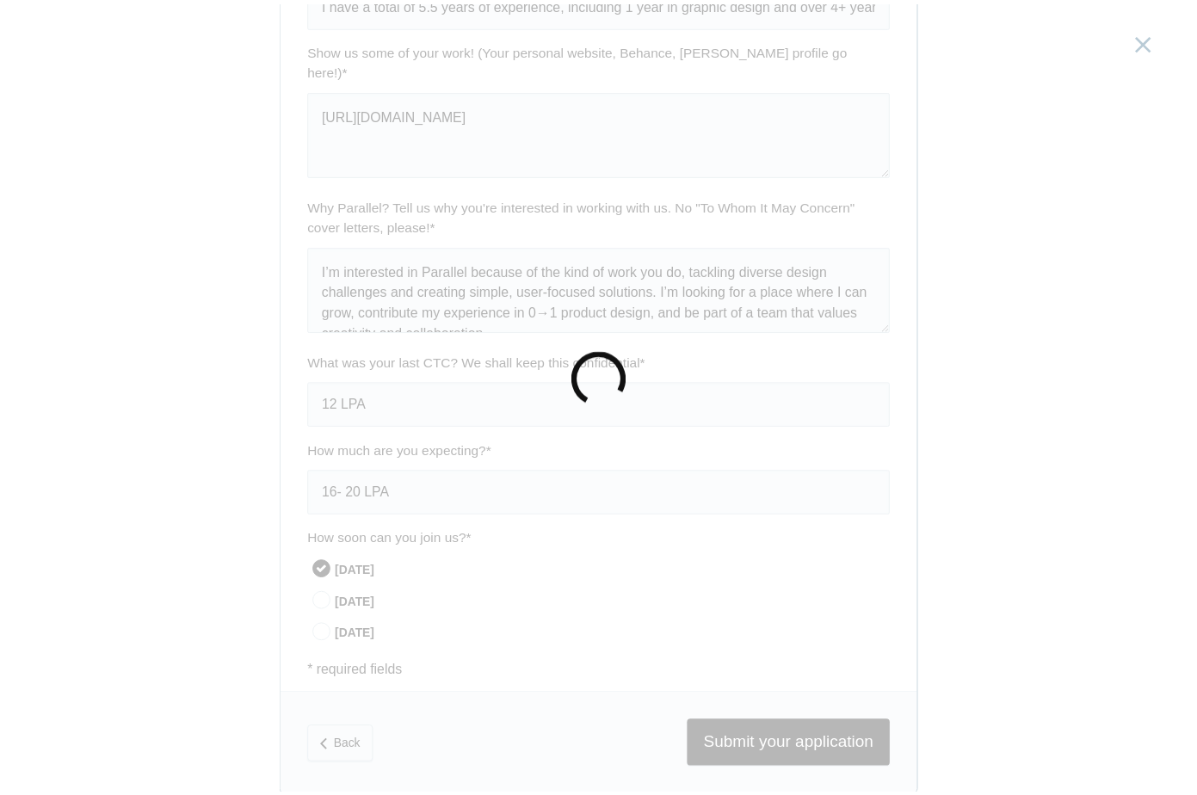
scroll to position [0, 0]
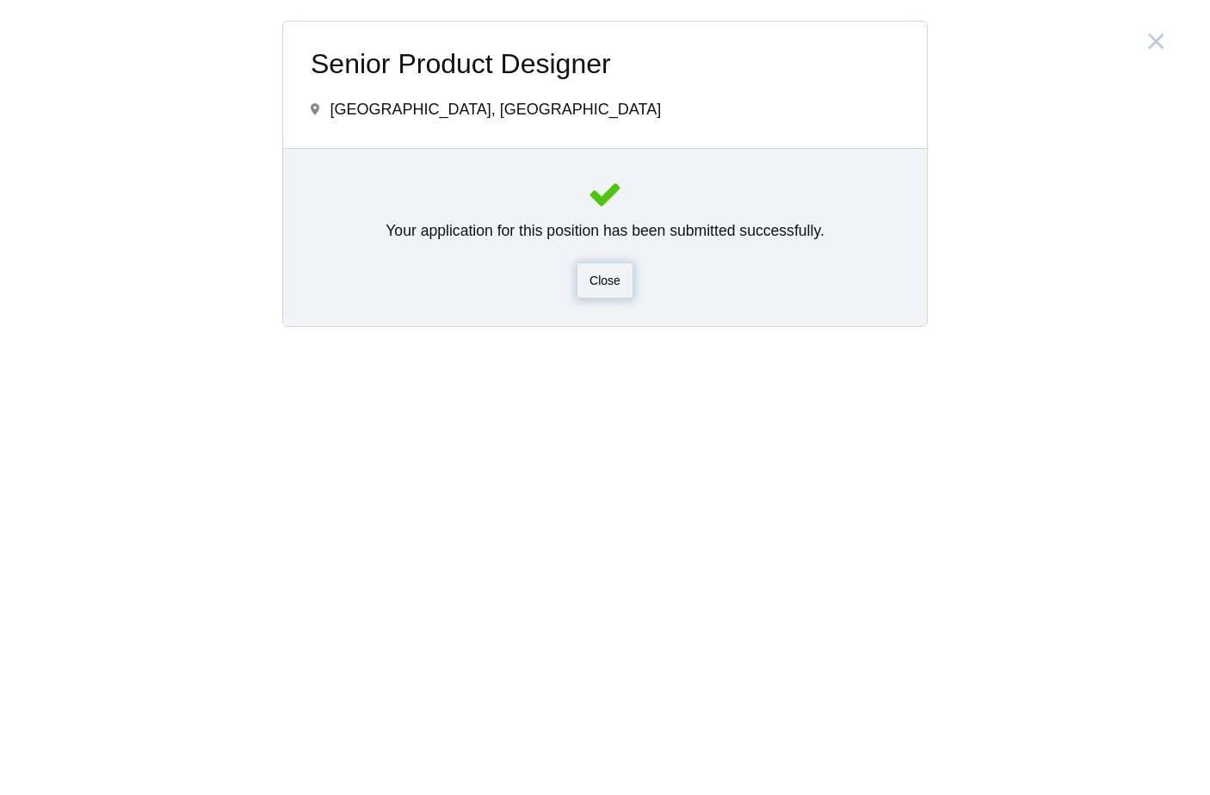
click at [622, 268] on div "Close" at bounding box center [604, 280] width 57 height 36
